Goal: Transaction & Acquisition: Book appointment/travel/reservation

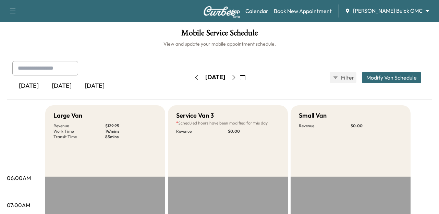
scroll to position [34, 0]
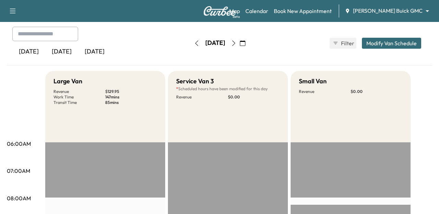
click at [47, 36] on input "text" at bounding box center [45, 34] width 66 height 14
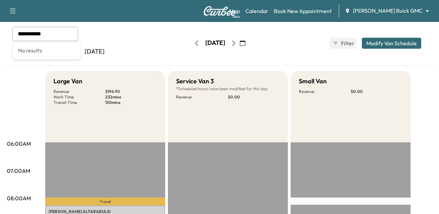
click at [48, 37] on input "**********" at bounding box center [45, 34] width 66 height 14
type input "**********"
click at [320, 9] on link "Book New Appointment" at bounding box center [303, 11] width 58 height 8
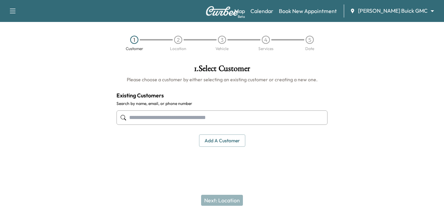
click at [149, 113] on input "text" at bounding box center [221, 117] width 211 height 14
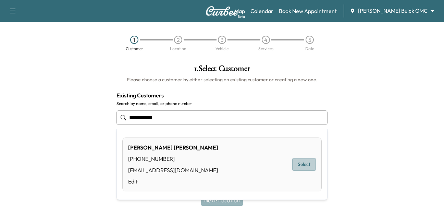
click at [305, 163] on button "Select" at bounding box center [304, 164] width 24 height 13
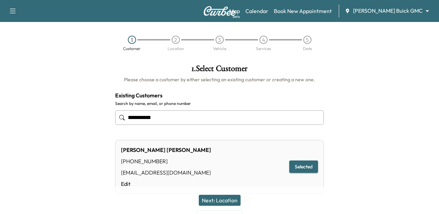
type input "**********"
click at [224, 196] on button "Next: Location" at bounding box center [220, 200] width 42 height 11
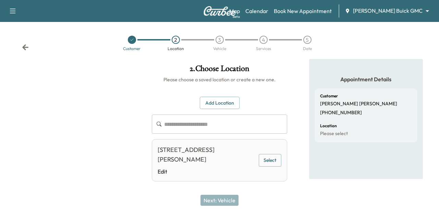
click at [199, 160] on div "[STREET_ADDRESS][PERSON_NAME]" at bounding box center [207, 154] width 98 height 19
click at [278, 159] on button "Select" at bounding box center [270, 160] width 23 height 13
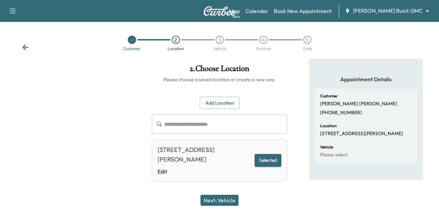
drag, startPoint x: 220, startPoint y: 200, endPoint x: 213, endPoint y: 204, distance: 7.7
click at [220, 199] on button "Next: Vehicle" at bounding box center [219, 200] width 38 height 11
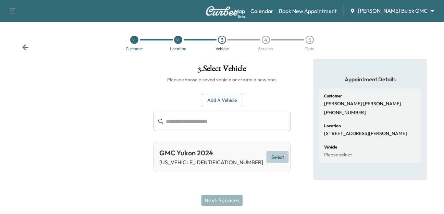
drag, startPoint x: 267, startPoint y: 156, endPoint x: 245, endPoint y: 175, distance: 29.1
click at [267, 156] on button "Select" at bounding box center [278, 157] width 22 height 13
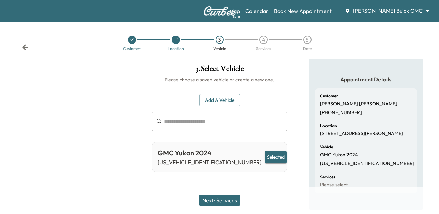
click at [226, 199] on button "Next: Services" at bounding box center [219, 200] width 41 height 11
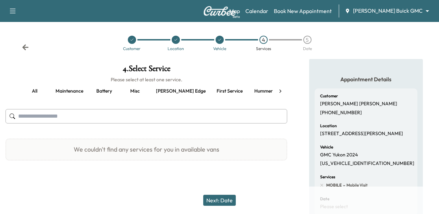
click at [38, 115] on input "text" at bounding box center [146, 116] width 282 height 14
click at [62, 89] on button "Maintenance" at bounding box center [69, 91] width 39 height 16
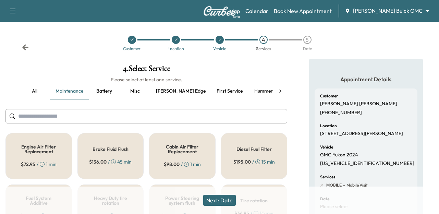
click at [211, 89] on button "First service" at bounding box center [229, 91] width 37 height 16
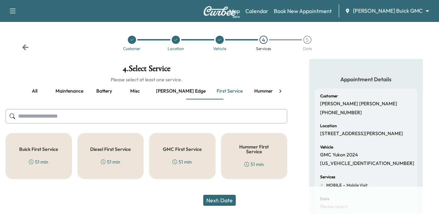
click at [279, 90] on button "Service" at bounding box center [294, 91] width 31 height 16
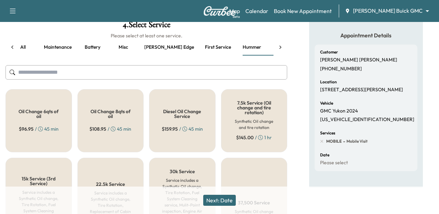
scroll to position [69, 0]
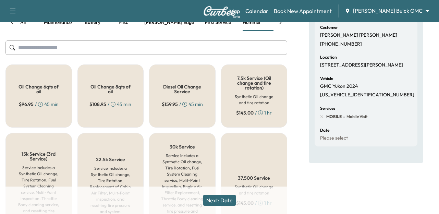
click at [46, 163] on div "15k Service (3rd Service) Service includes a Synthetic Oil change, Tire Rotatio…" at bounding box center [38, 191] width 66 height 116
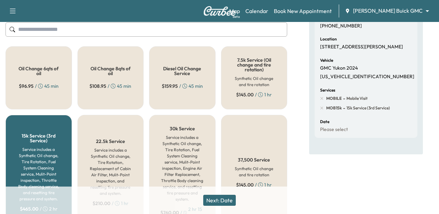
scroll to position [131, 0]
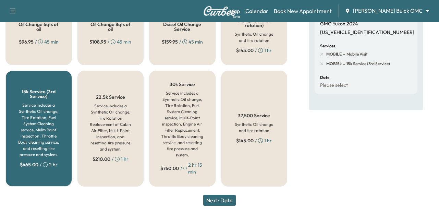
click at [111, 122] on h6 "Service includes a Synthetic Oil change, Tire Rotation, Replacement of Cabin Ai…" at bounding box center [111, 127] width 44 height 49
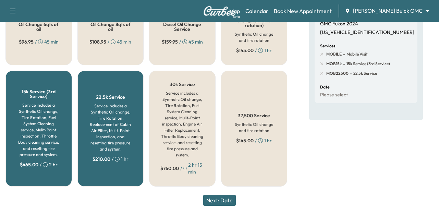
click at [34, 133] on h6 "Service includes a Synthetic Oil change, Tire Rotation, Fuel System Cleaning se…" at bounding box center [39, 129] width 44 height 55
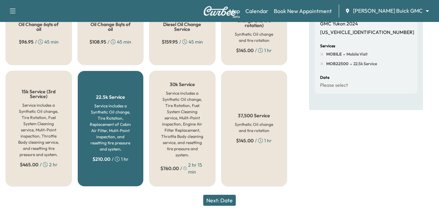
drag, startPoint x: 230, startPoint y: 197, endPoint x: 224, endPoint y: 206, distance: 10.6
click at [230, 197] on button "Next: Date" at bounding box center [219, 200] width 33 height 11
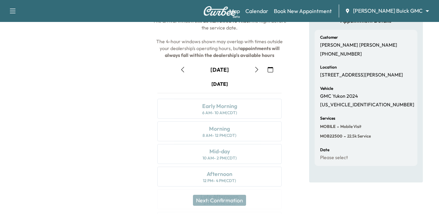
scroll to position [26, 0]
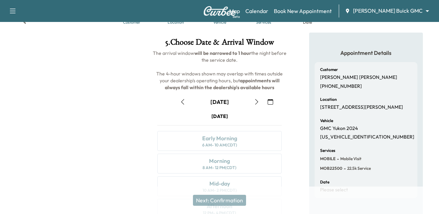
click at [258, 100] on icon "button" at bounding box center [256, 101] width 5 height 5
click at [255, 102] on icon "button" at bounding box center [256, 101] width 5 height 5
click at [256, 101] on icon "button" at bounding box center [256, 101] width 5 height 5
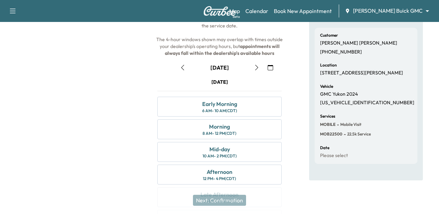
click at [258, 67] on icon "button" at bounding box center [256, 67] width 3 height 5
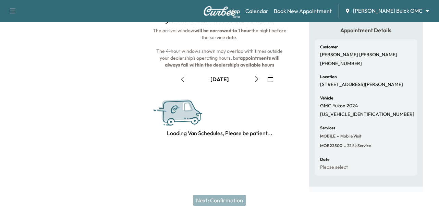
click at [258, 74] on button "button" at bounding box center [257, 79] width 12 height 11
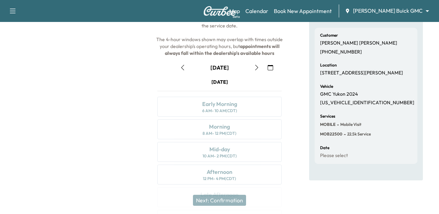
click at [258, 67] on icon "button" at bounding box center [256, 67] width 3 height 5
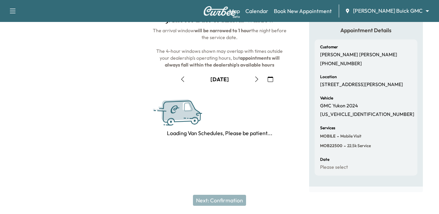
scroll to position [55, 0]
click at [258, 74] on button "button" at bounding box center [257, 79] width 12 height 11
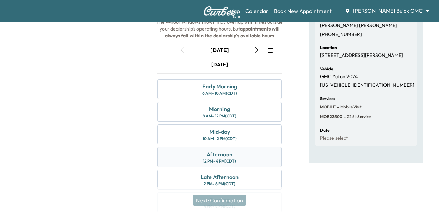
scroll to position [95, 0]
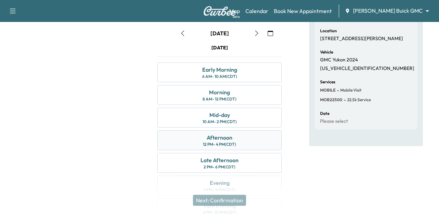
click at [224, 140] on div "Afternoon" at bounding box center [220, 137] width 26 height 8
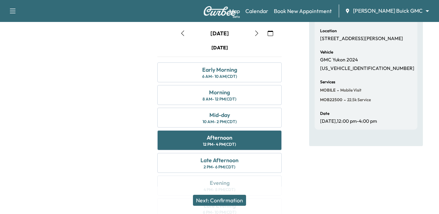
click at [219, 196] on button "Next: Confirmation" at bounding box center [219, 200] width 53 height 11
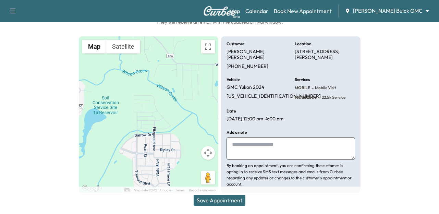
click at [218, 201] on button "Save Appointment" at bounding box center [220, 200] width 52 height 11
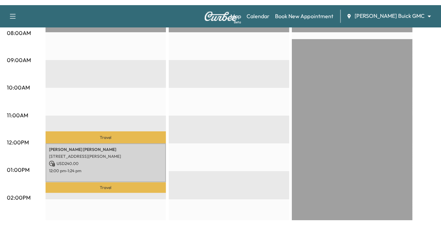
scroll to position [206, 0]
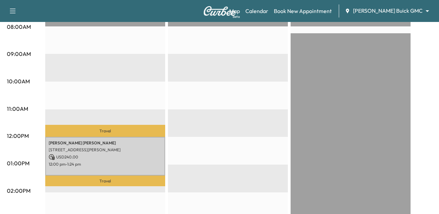
click at [2, 212] on div "Mobile Service Schedule View and update your mobile appointment schedule. [DATE…" at bounding box center [219, 118] width 439 height 604
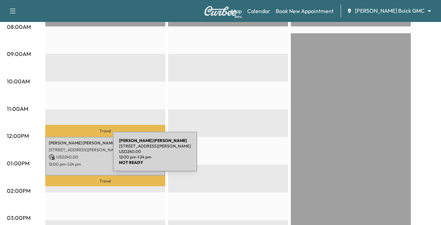
click at [61, 156] on p "USD 240.00" at bounding box center [105, 157] width 113 height 6
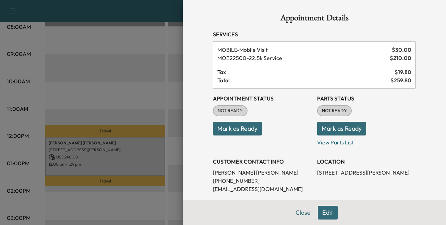
click at [302, 212] on button "Close" at bounding box center [303, 213] width 24 height 14
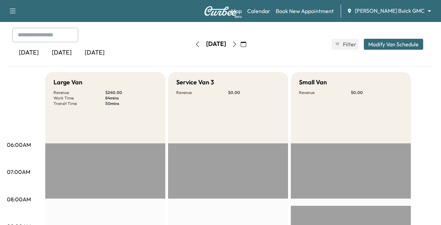
scroll to position [0, 0]
